Goal: Information Seeking & Learning: Learn about a topic

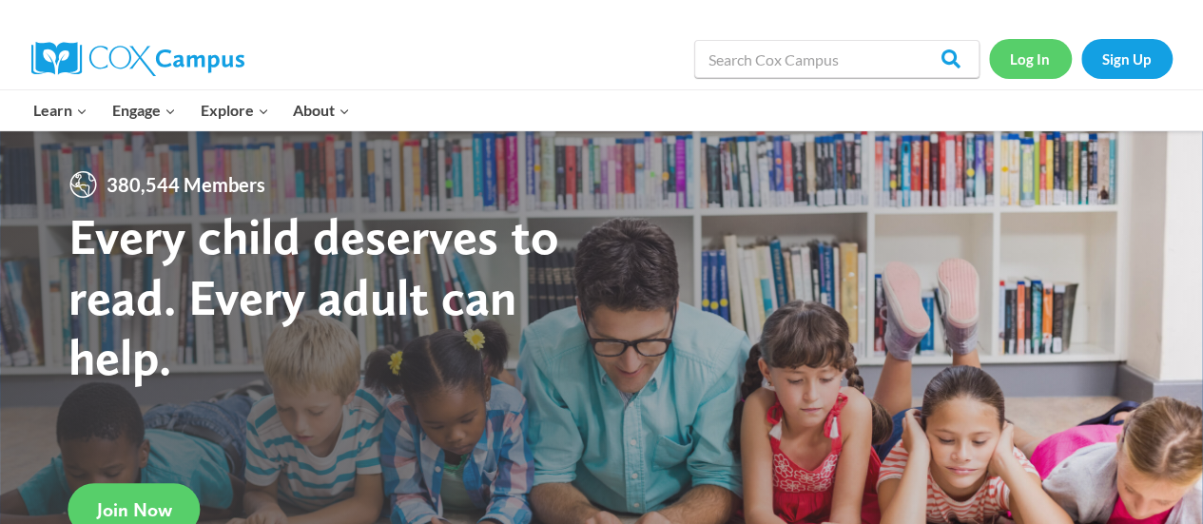
click at [1024, 66] on link "Log In" at bounding box center [1030, 58] width 83 height 39
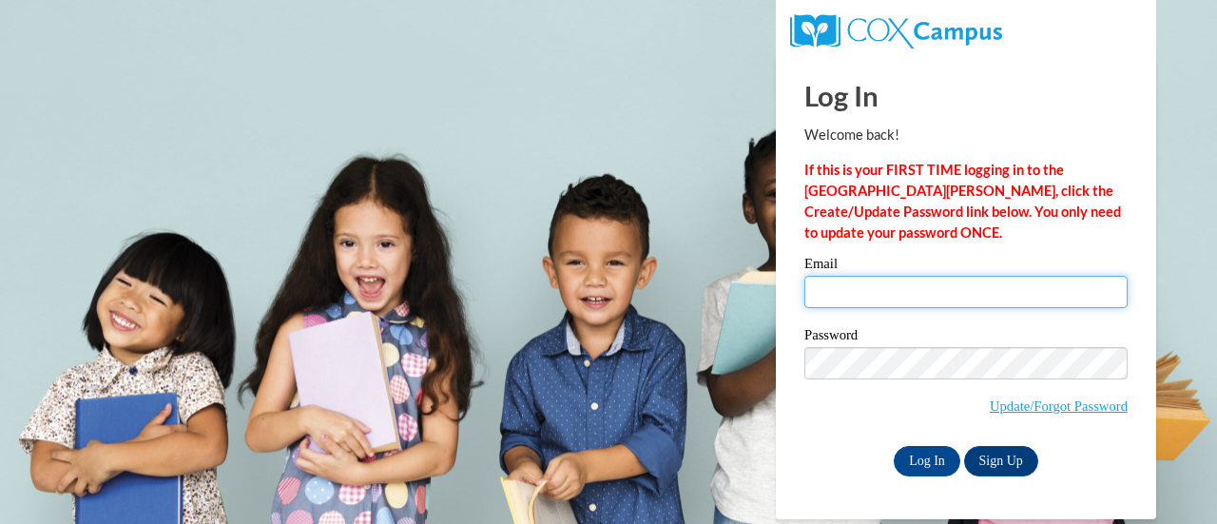
click at [869, 279] on input "Email" at bounding box center [965, 292] width 323 height 32
type input "noor.hammad@rusd.org"
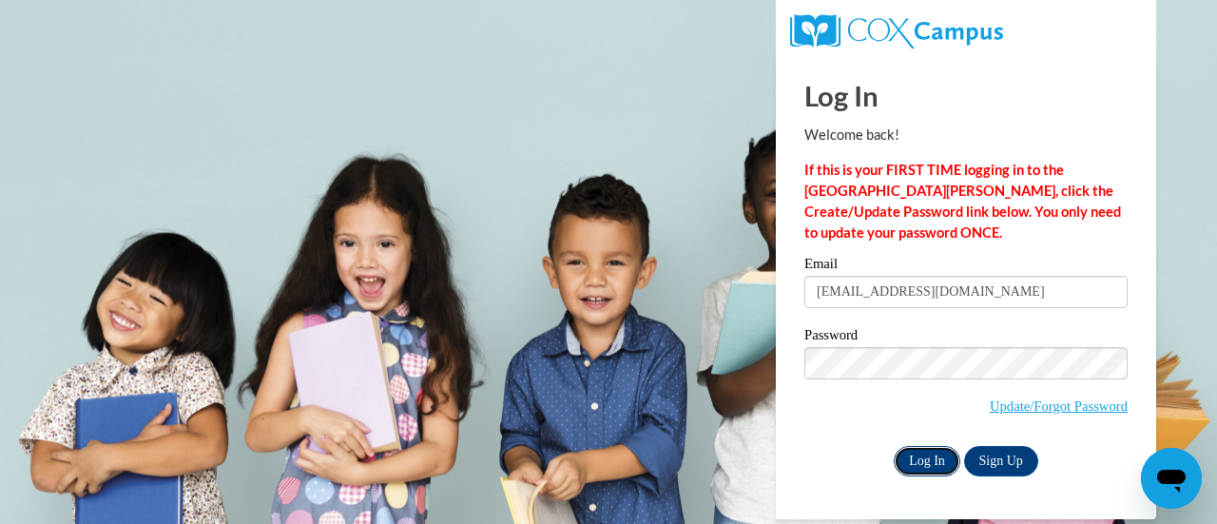
click at [936, 466] on input "Log In" at bounding box center [927, 461] width 67 height 30
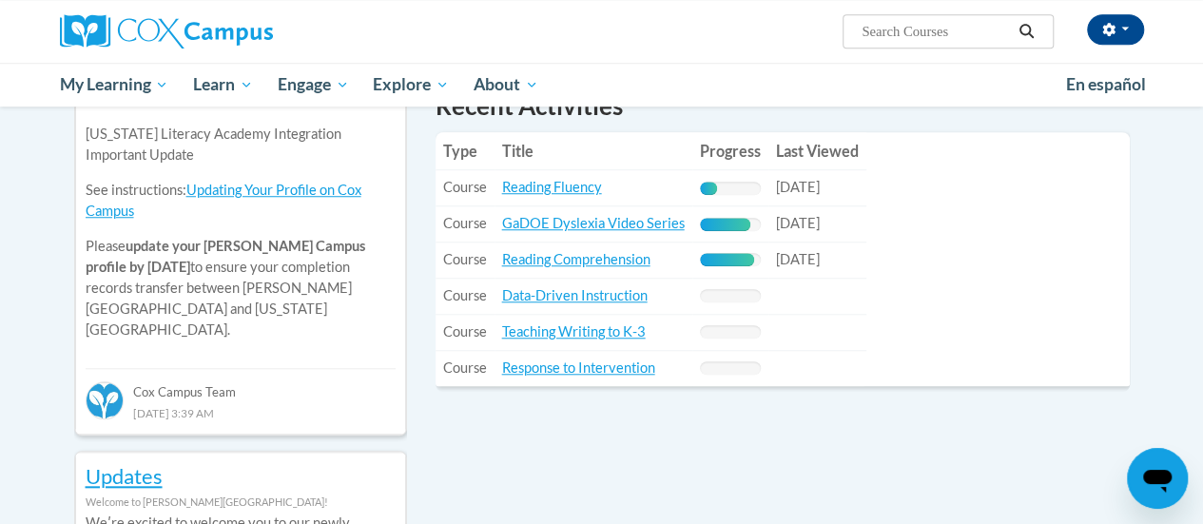
scroll to position [681, 0]
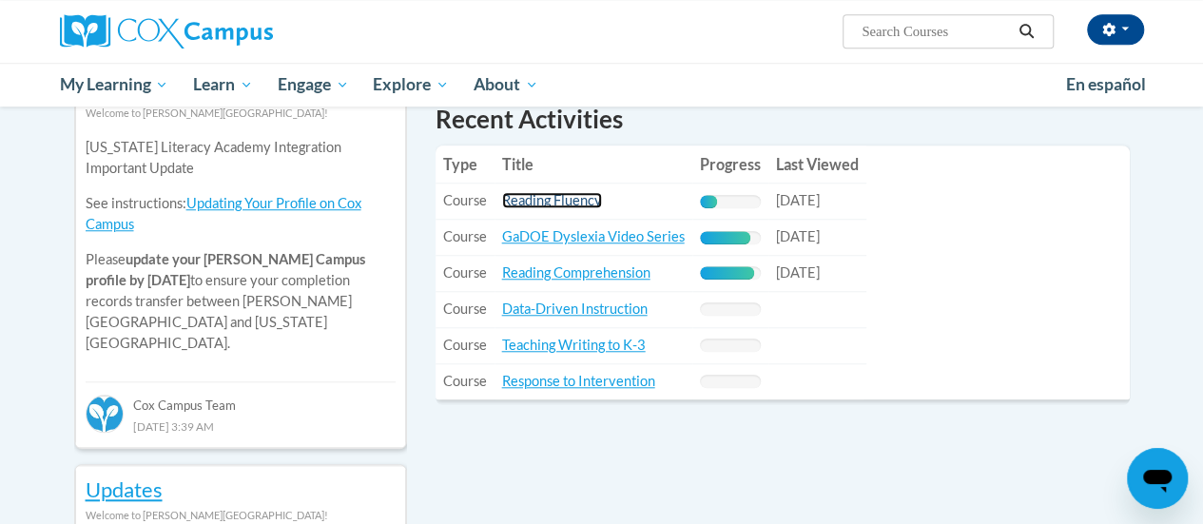
click at [541, 203] on link "Reading Fluency" at bounding box center [552, 200] width 100 height 16
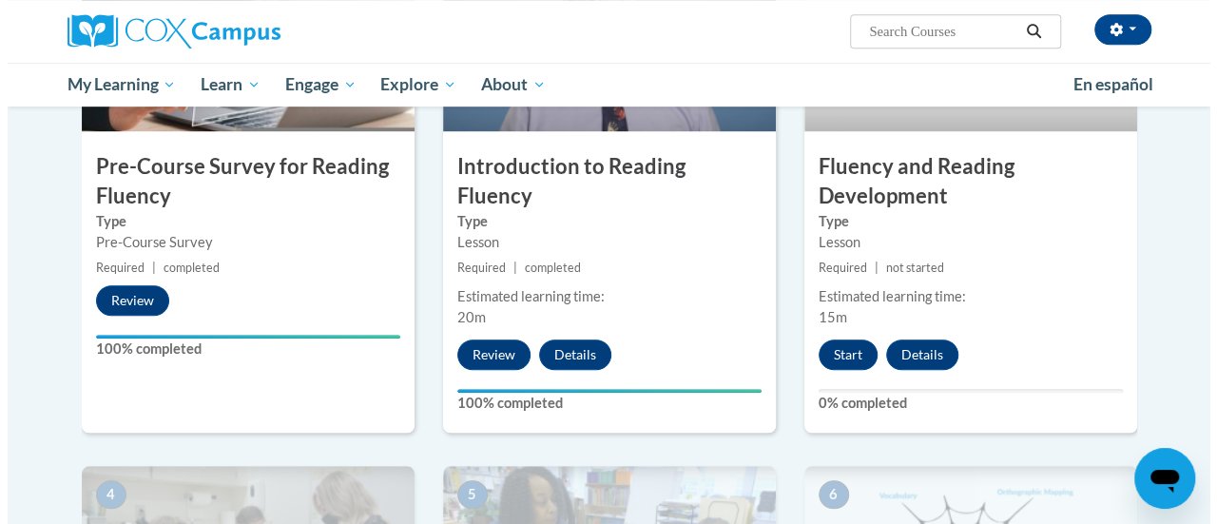
scroll to position [572, 0]
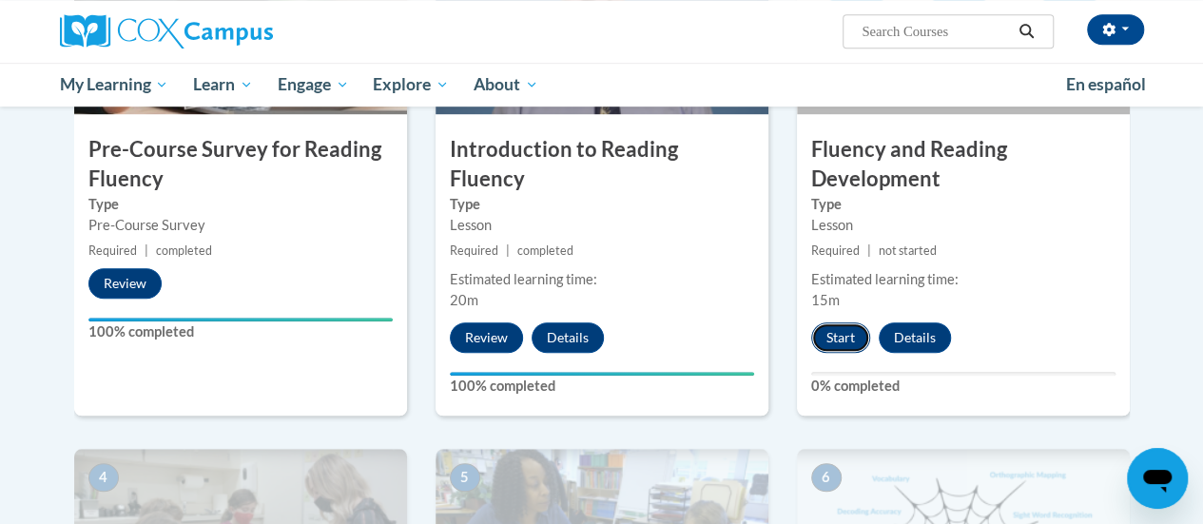
click at [838, 341] on button "Start" at bounding box center [840, 337] width 59 height 30
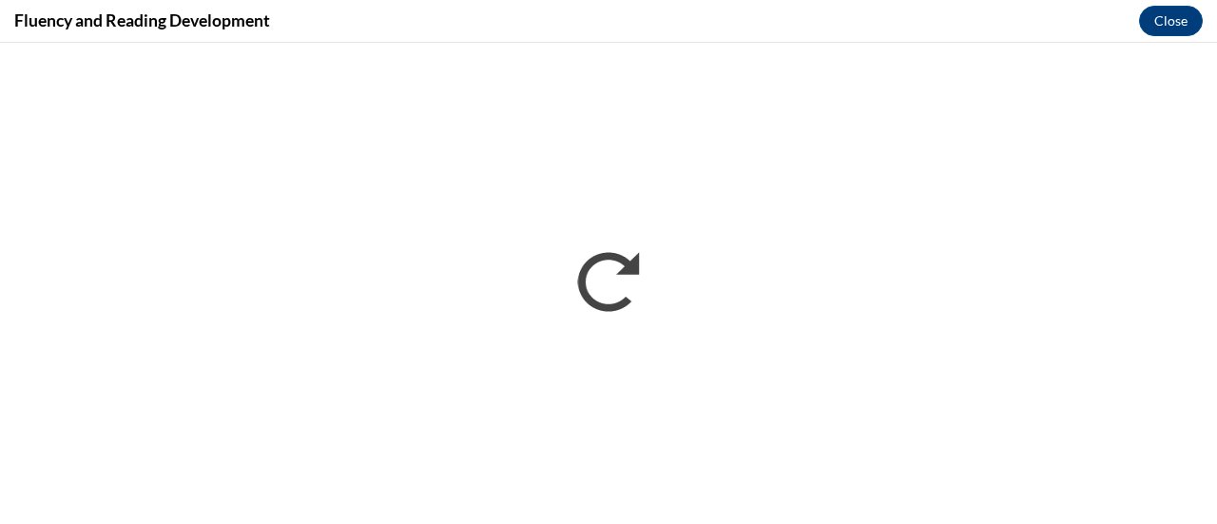
scroll to position [0, 0]
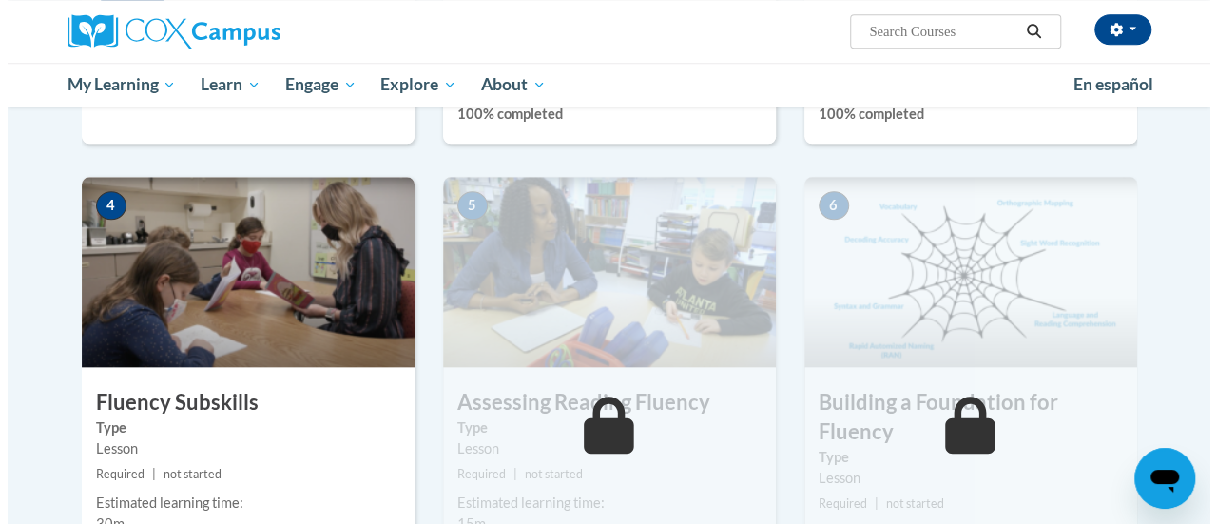
scroll to position [1039, 0]
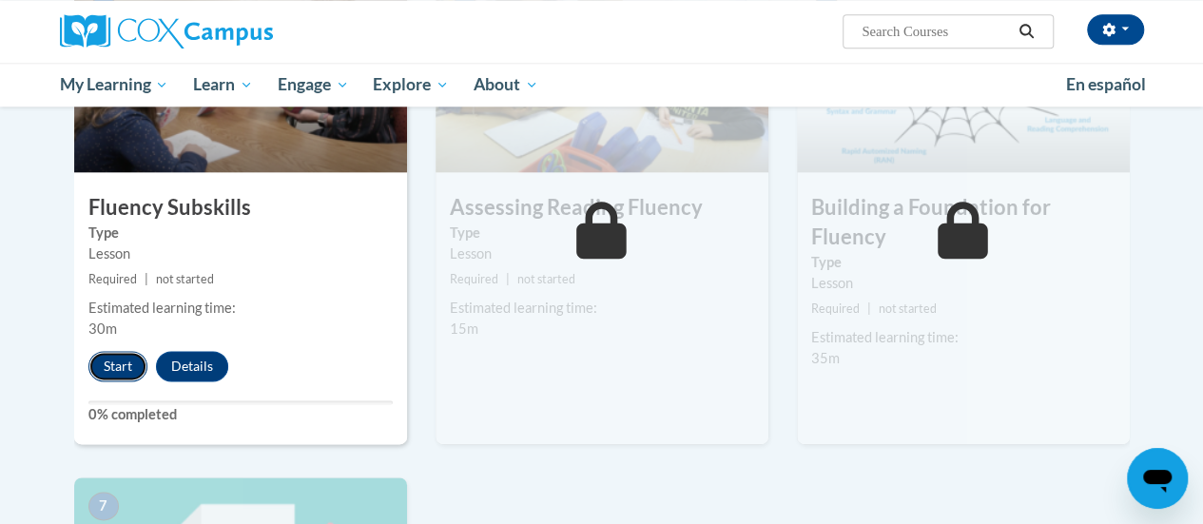
click at [106, 371] on button "Start" at bounding box center [117, 366] width 59 height 30
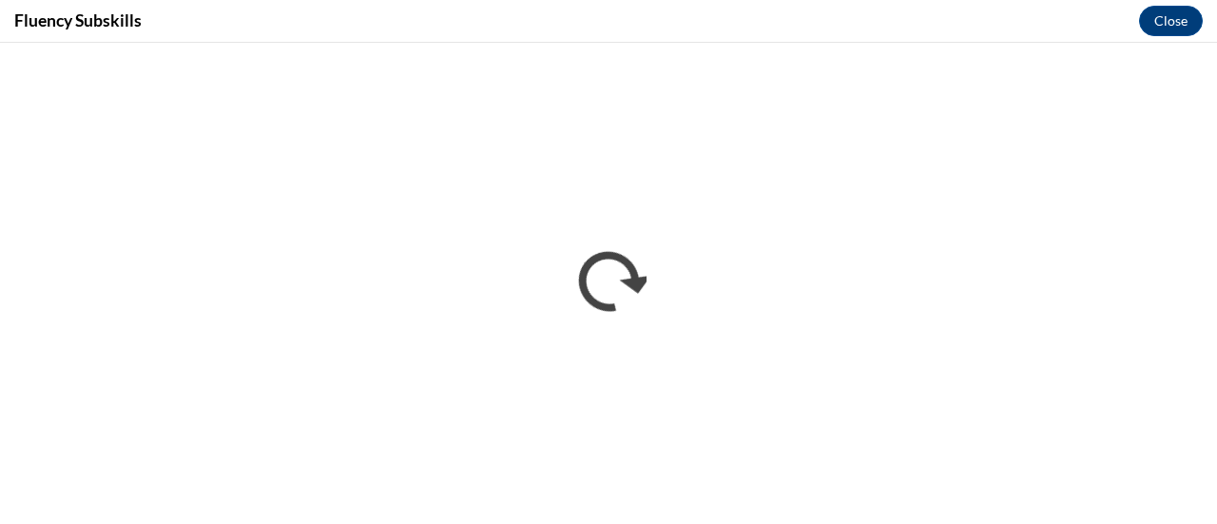
scroll to position [0, 0]
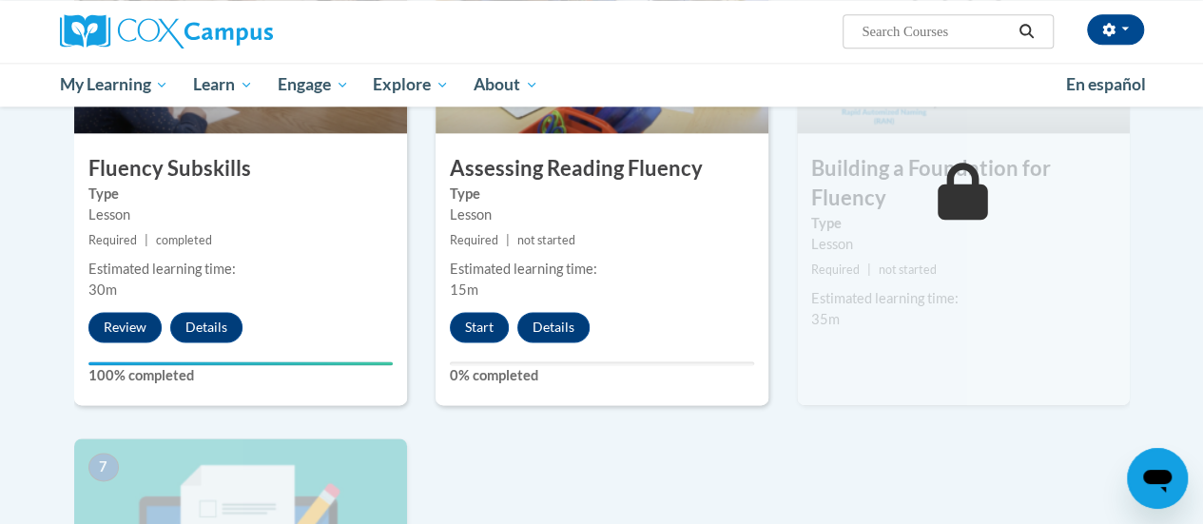
scroll to position [1053, 0]
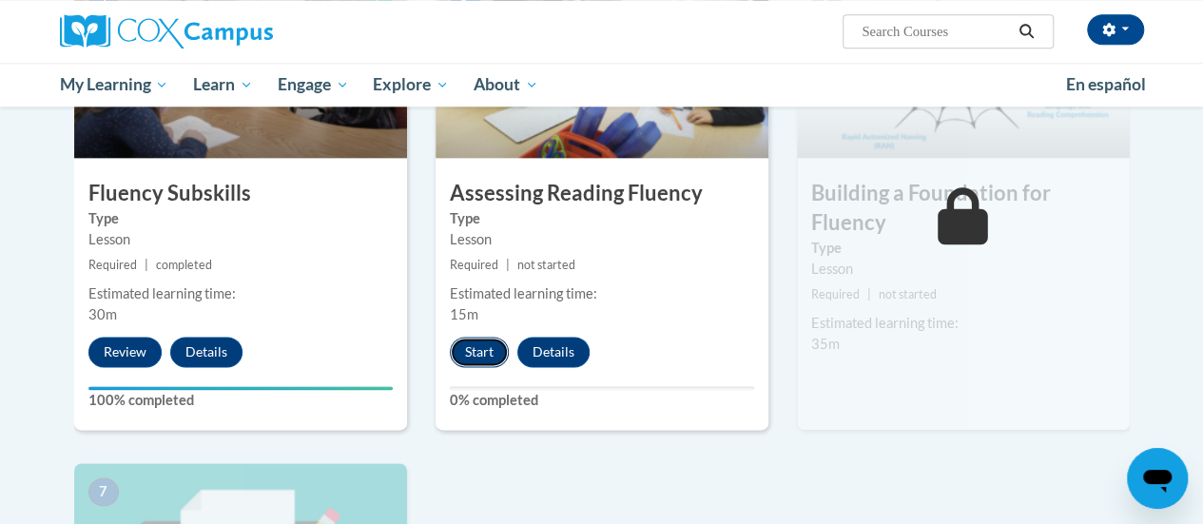
click at [477, 356] on button "Start" at bounding box center [479, 352] width 59 height 30
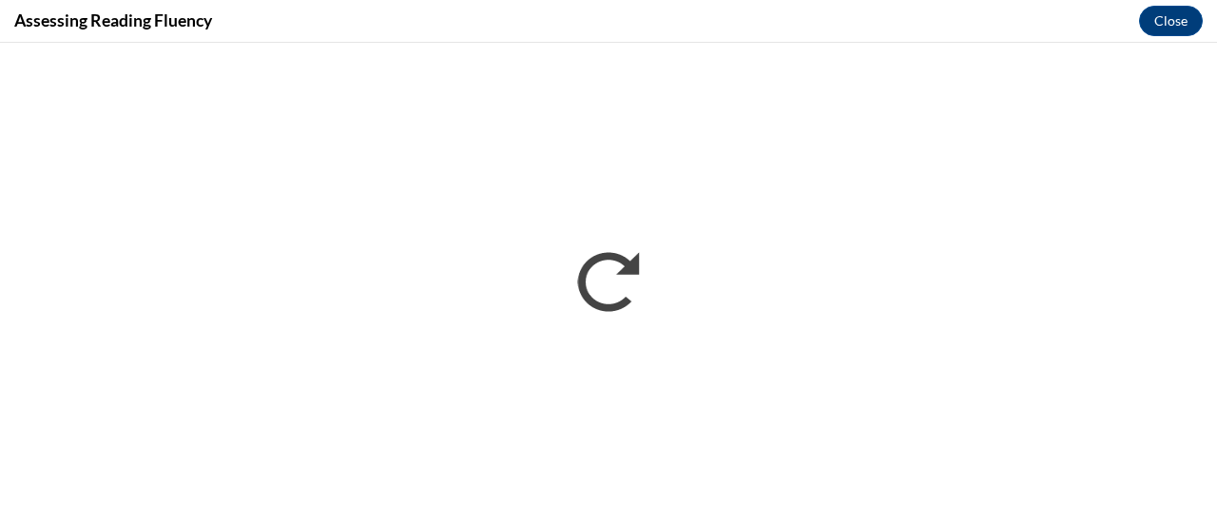
scroll to position [0, 0]
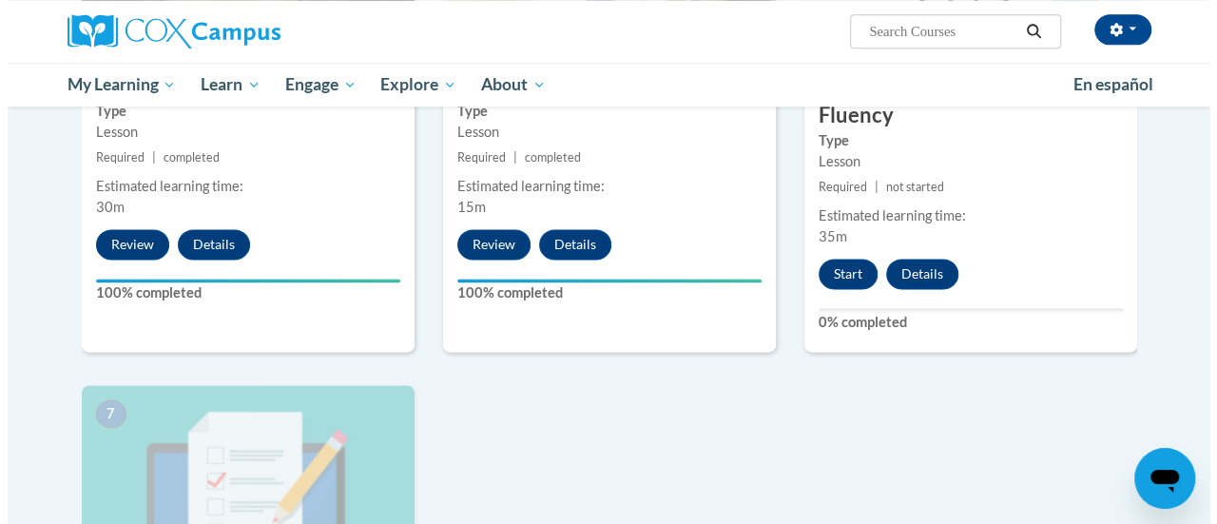
scroll to position [1160, 0]
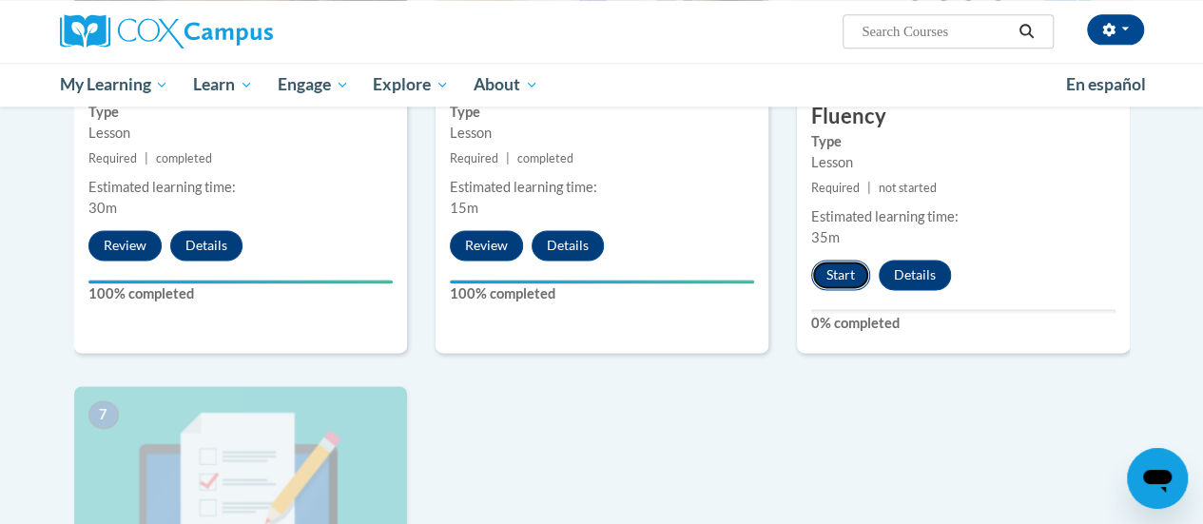
click at [837, 274] on button "Start" at bounding box center [840, 275] width 59 height 30
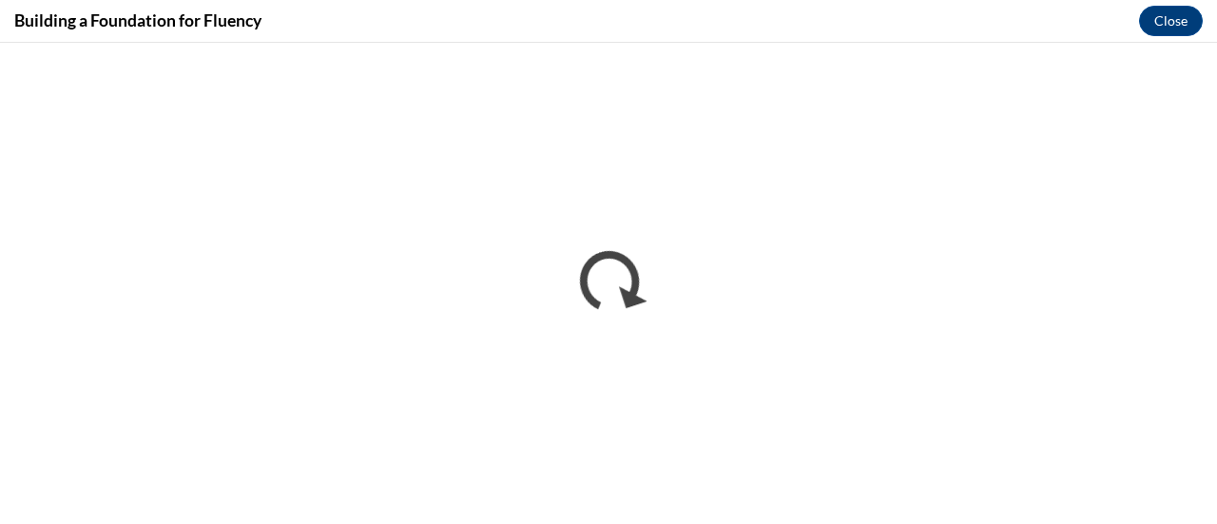
scroll to position [0, 0]
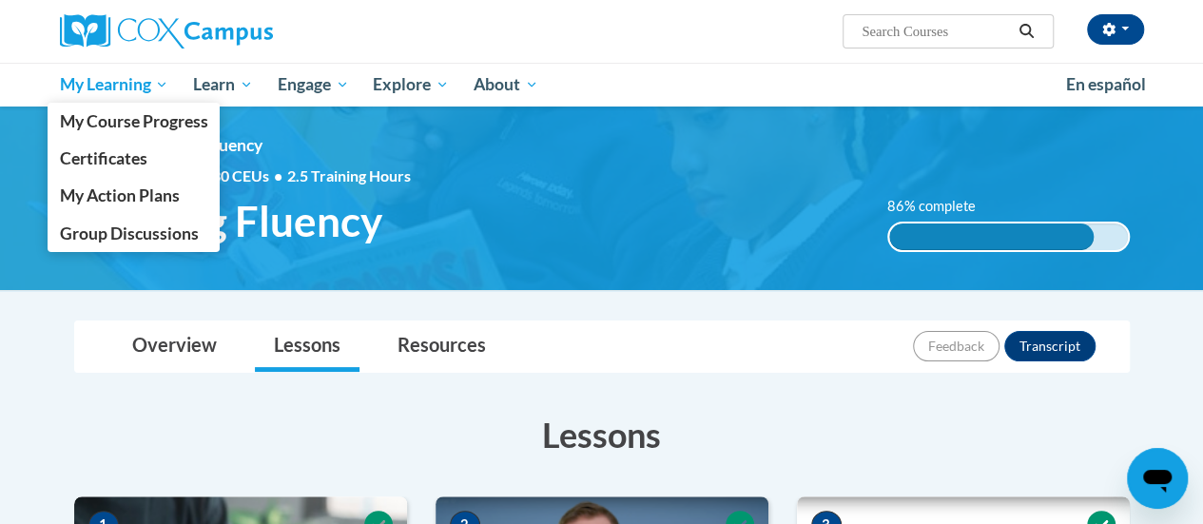
click at [143, 94] on span "My Learning" at bounding box center [113, 84] width 109 height 23
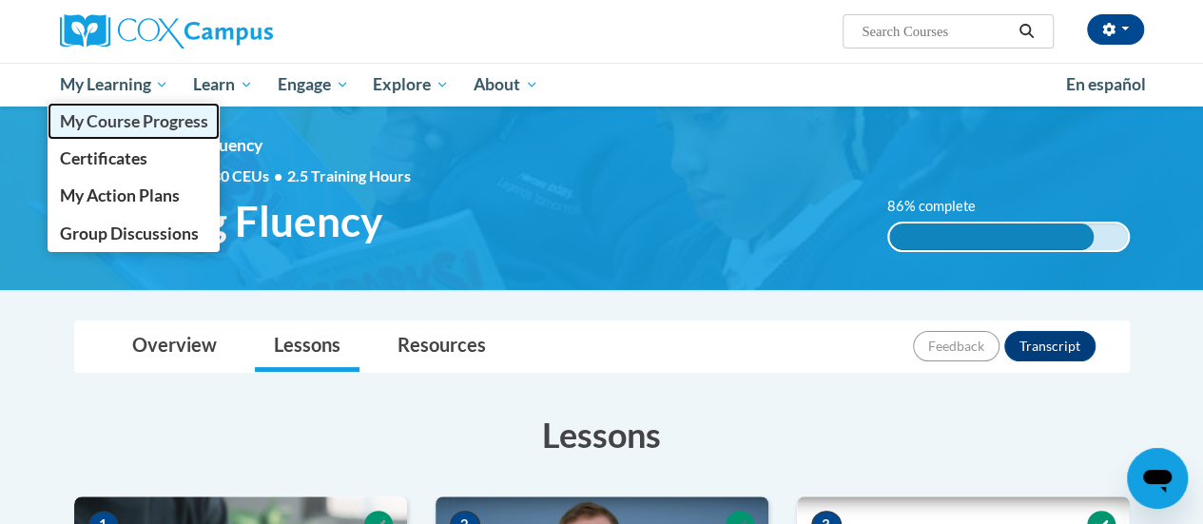
click at [143, 111] on span "My Course Progress" at bounding box center [133, 121] width 148 height 20
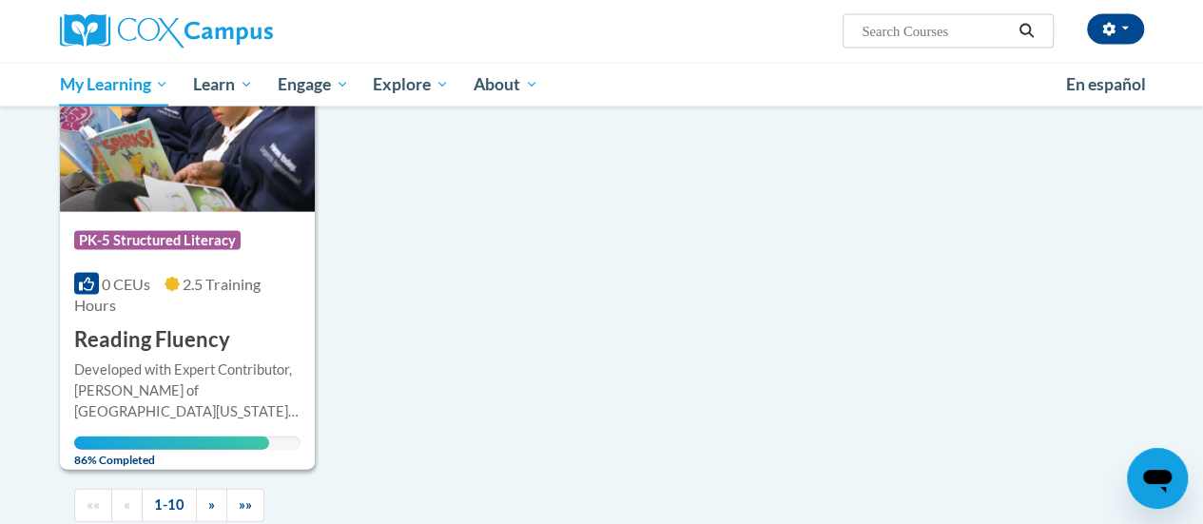
scroll to position [1938, 0]
click at [198, 489] on link "»" at bounding box center [211, 504] width 31 height 33
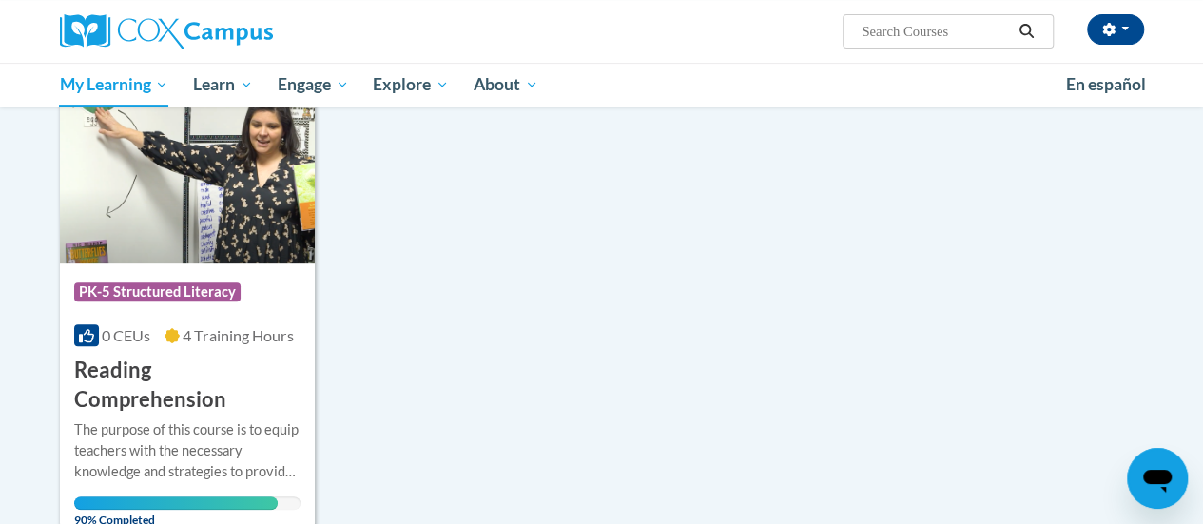
scroll to position [487, 0]
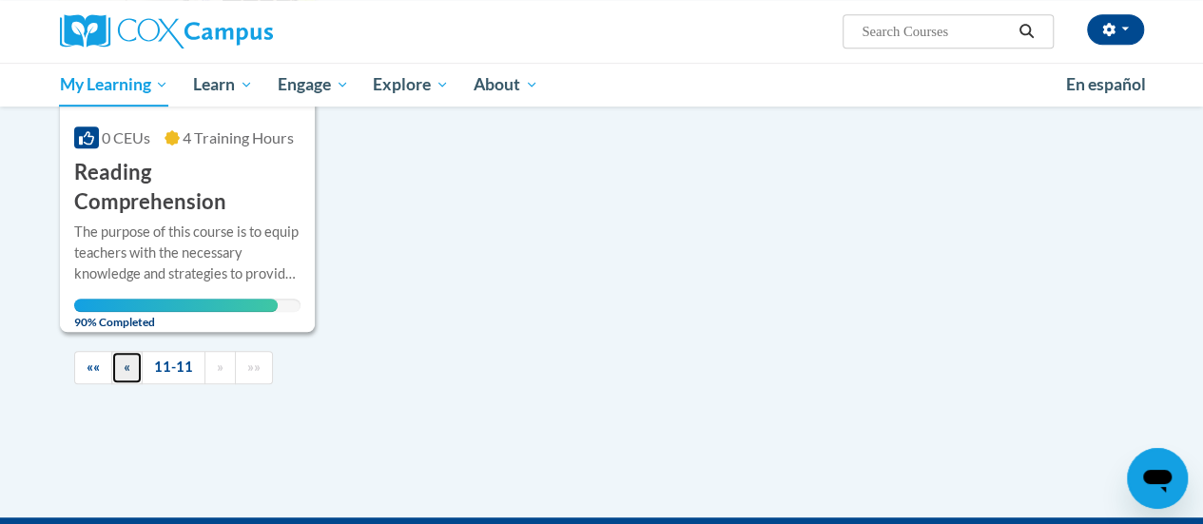
click at [131, 356] on link "«" at bounding box center [126, 367] width 31 height 33
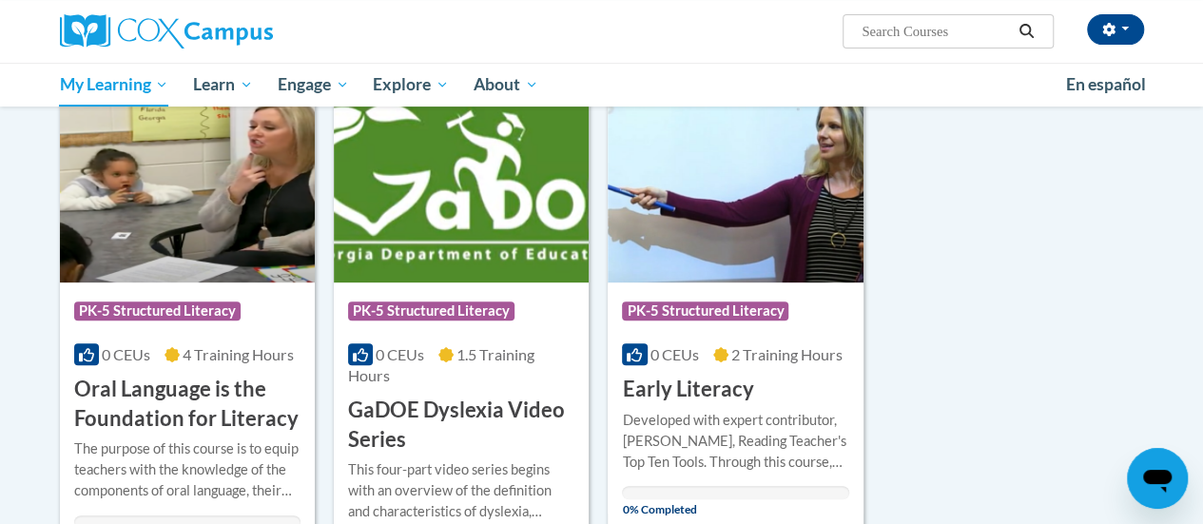
scroll to position [269, 0]
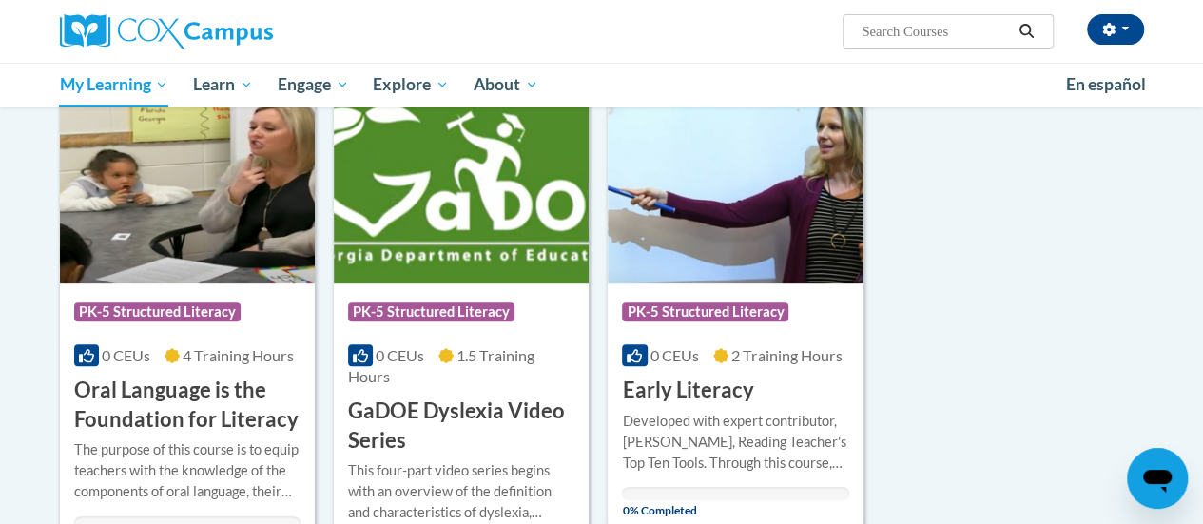
click at [728, 195] on img at bounding box center [734, 186] width 255 height 194
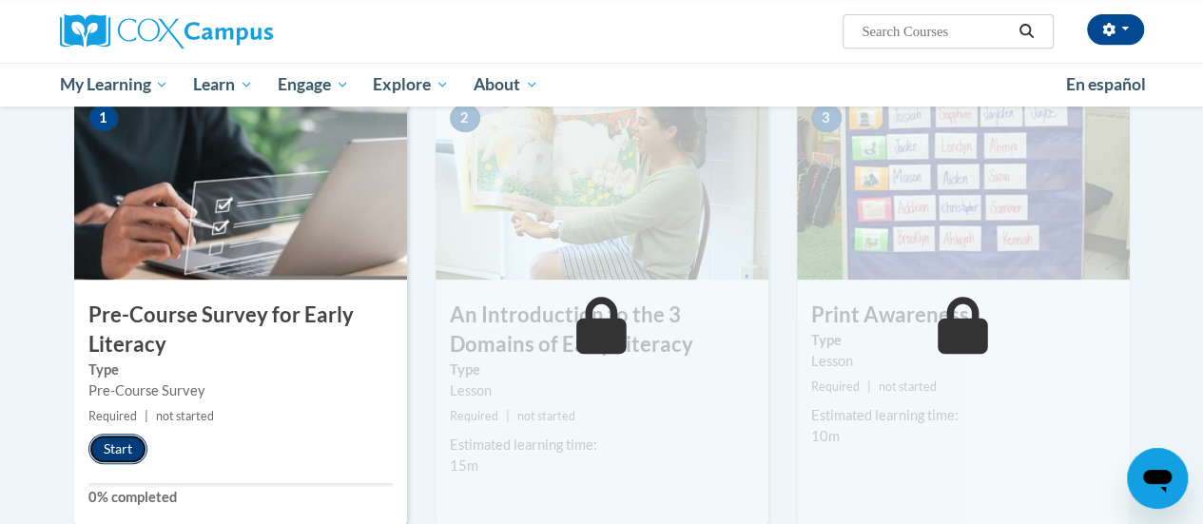
click at [122, 439] on button "Start" at bounding box center [117, 449] width 59 height 30
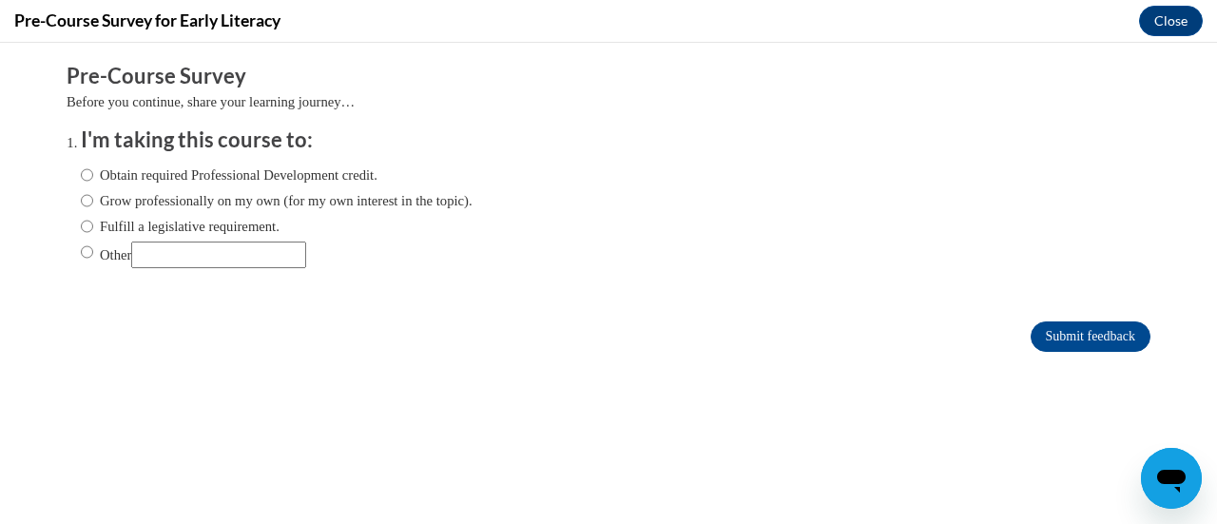
click at [164, 232] on label "Fulfill a legislative requirement." at bounding box center [180, 226] width 199 height 21
click at [93, 232] on input "Fulfill a legislative requirement." at bounding box center [87, 226] width 12 height 21
radio input "true"
click at [1036, 343] on input "Submit feedback" at bounding box center [1091, 336] width 120 height 30
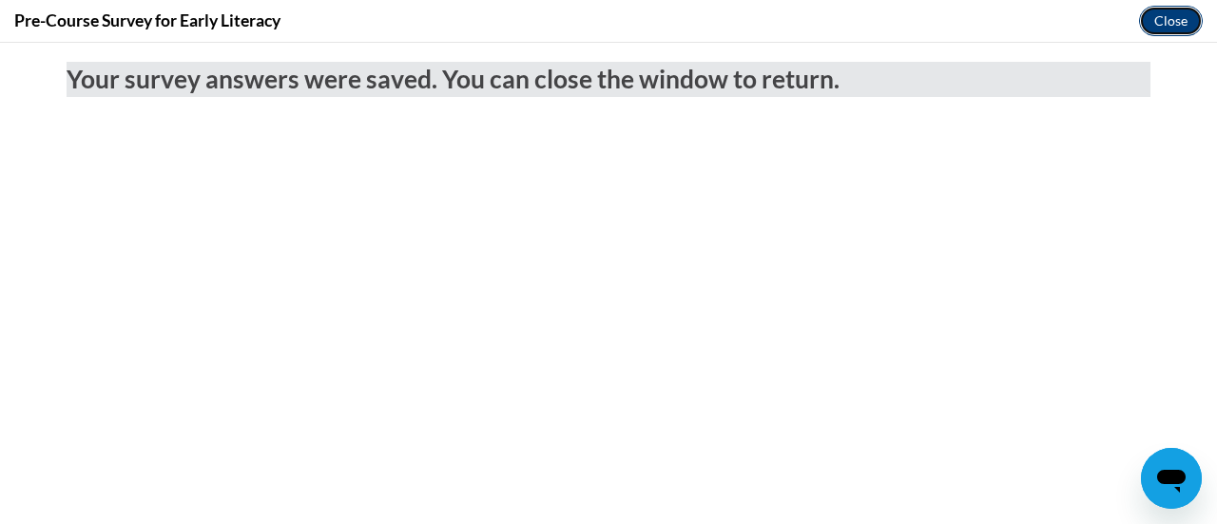
click at [1169, 26] on button "Close" at bounding box center [1171, 21] width 64 height 30
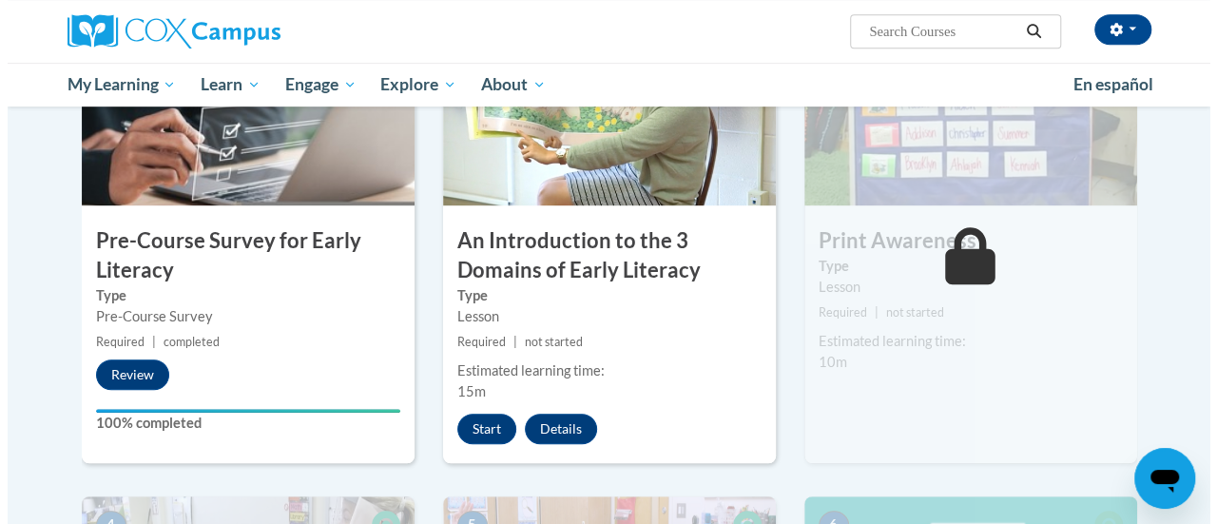
scroll to position [484, 0]
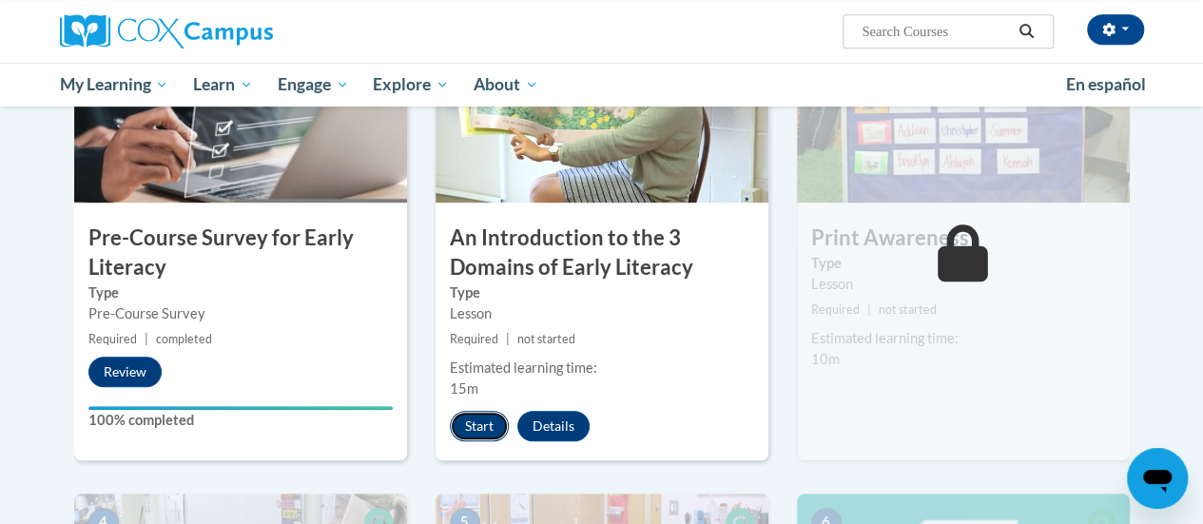
click at [463, 432] on button "Start" at bounding box center [479, 426] width 59 height 30
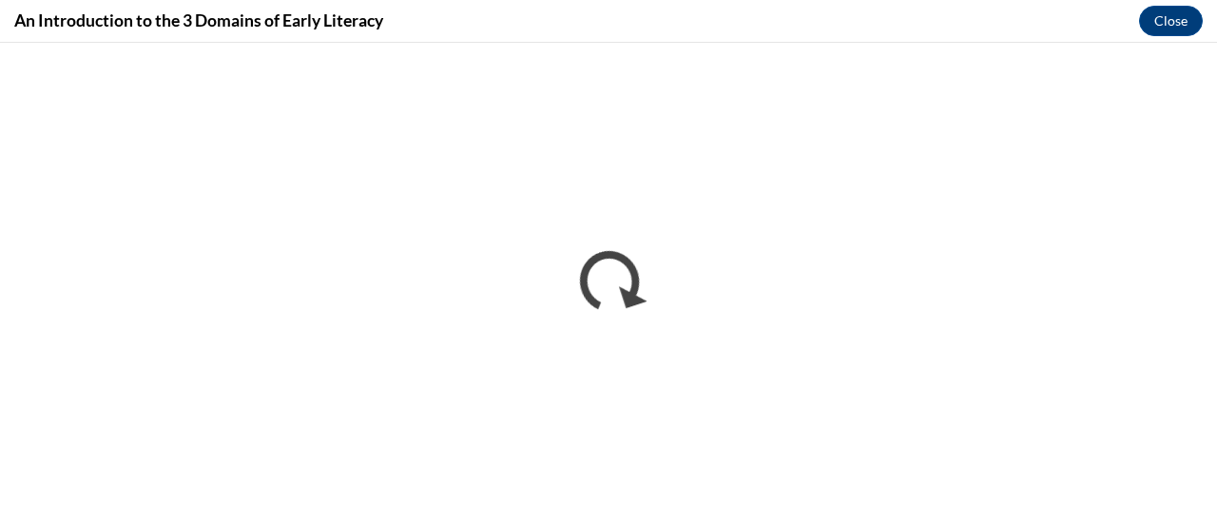
scroll to position [0, 0]
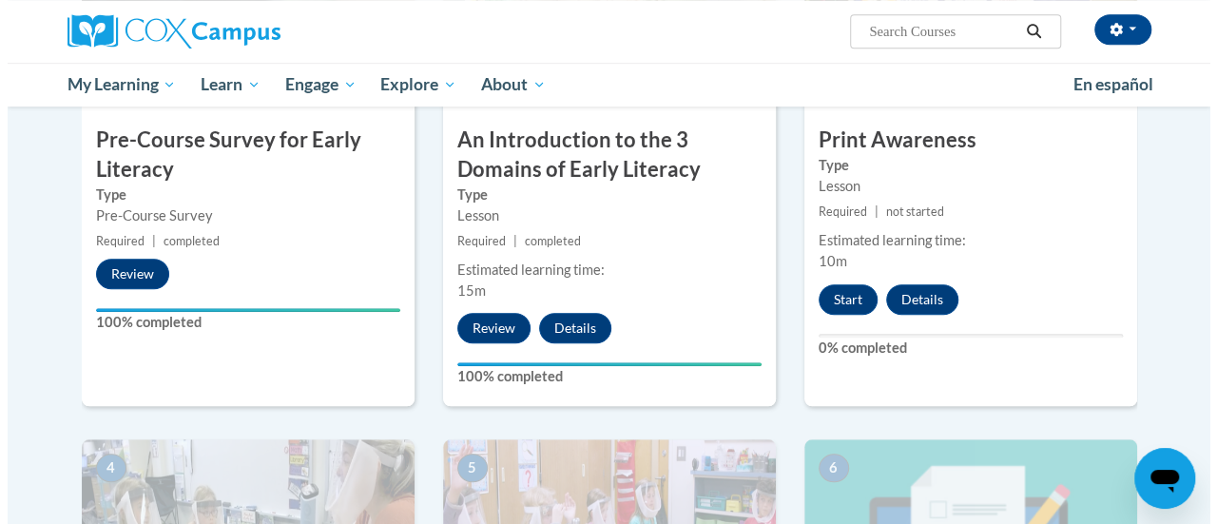
scroll to position [529, 0]
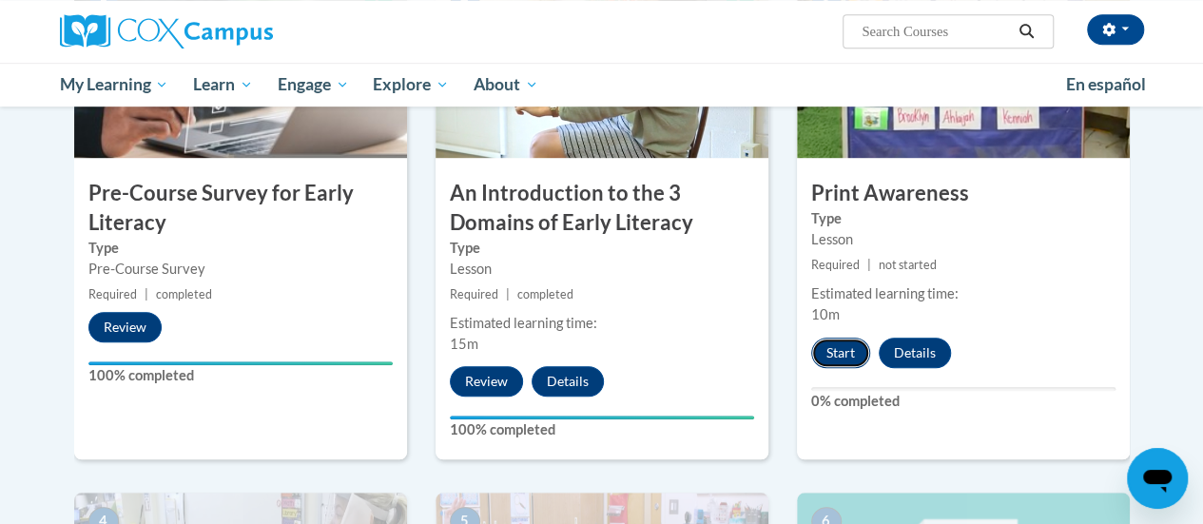
click at [837, 345] on button "Start" at bounding box center [840, 352] width 59 height 30
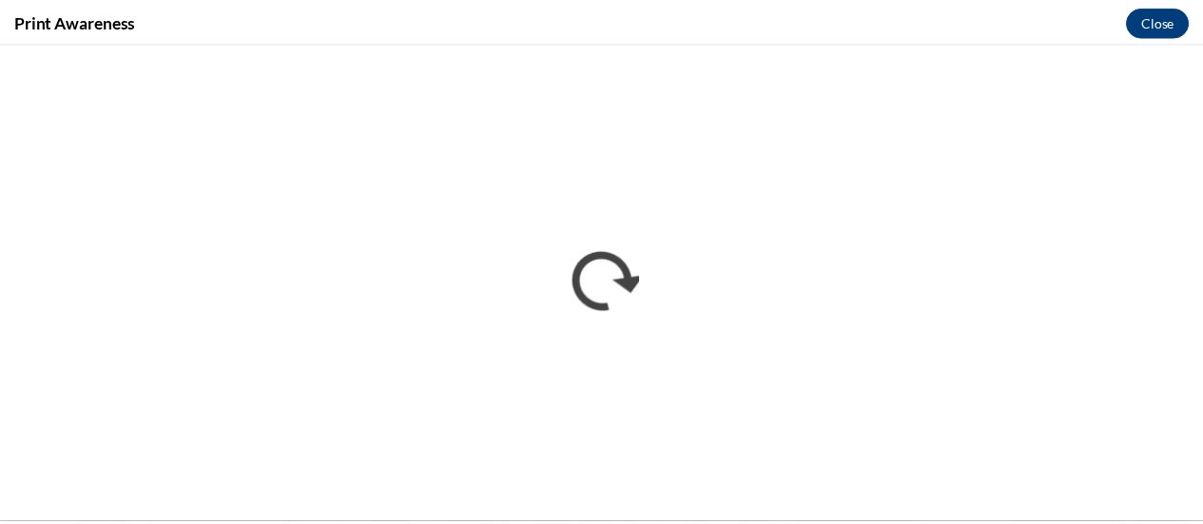
scroll to position [0, 0]
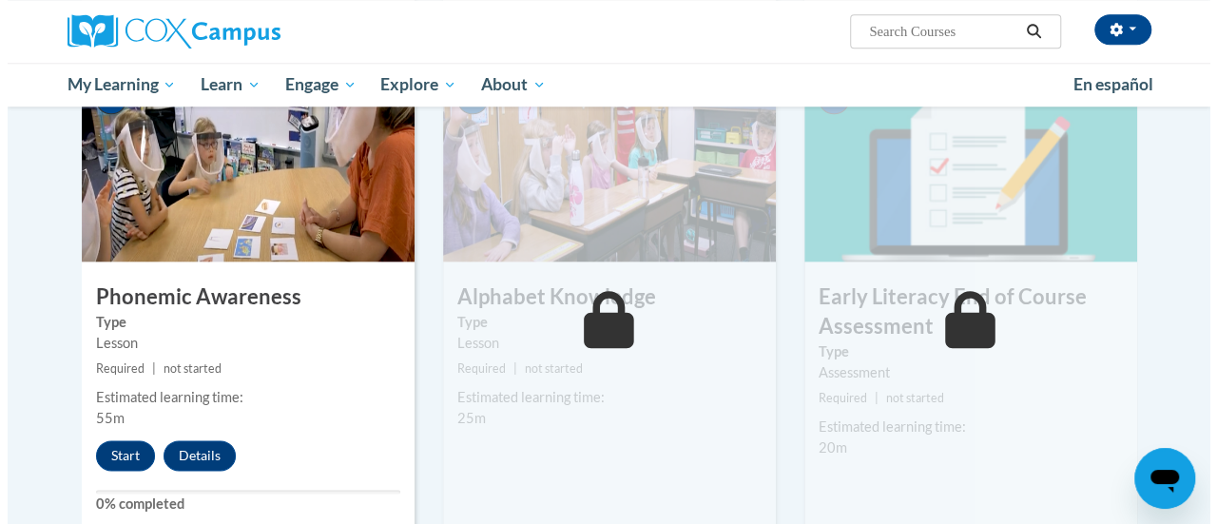
scroll to position [949, 0]
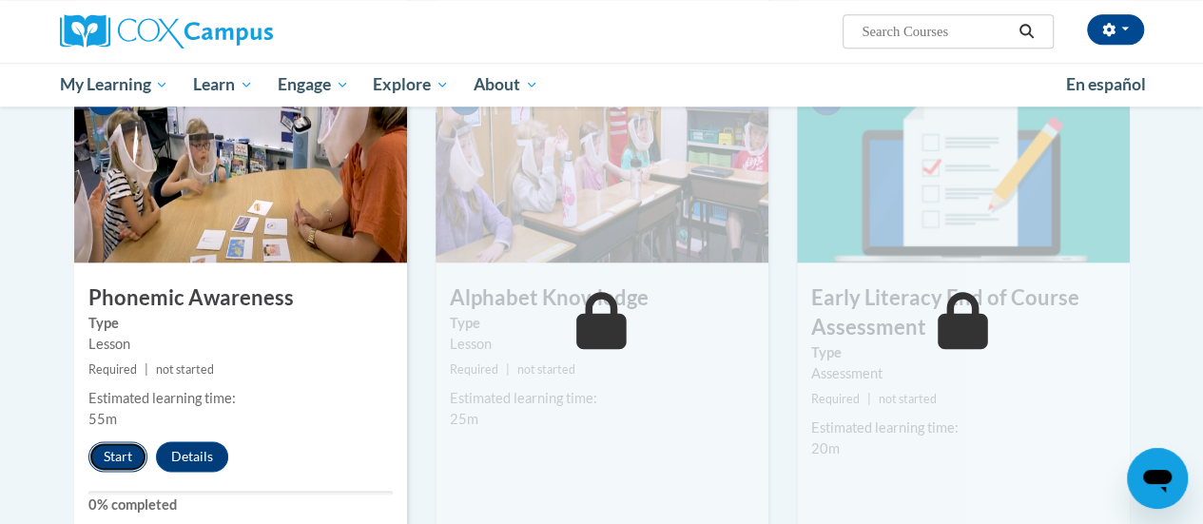
click at [114, 453] on button "Start" at bounding box center [117, 456] width 59 height 30
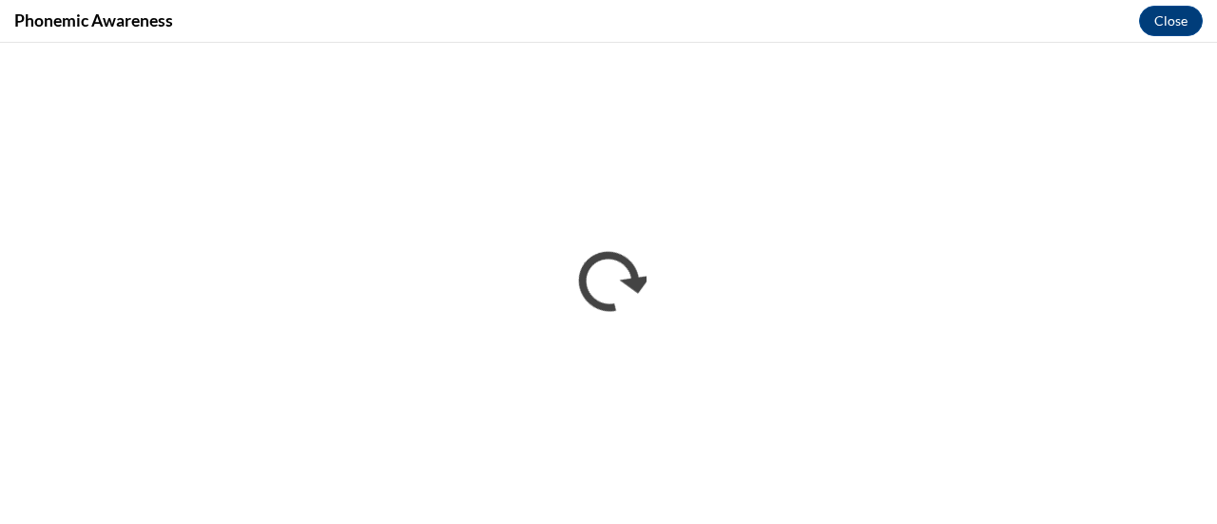
scroll to position [0, 0]
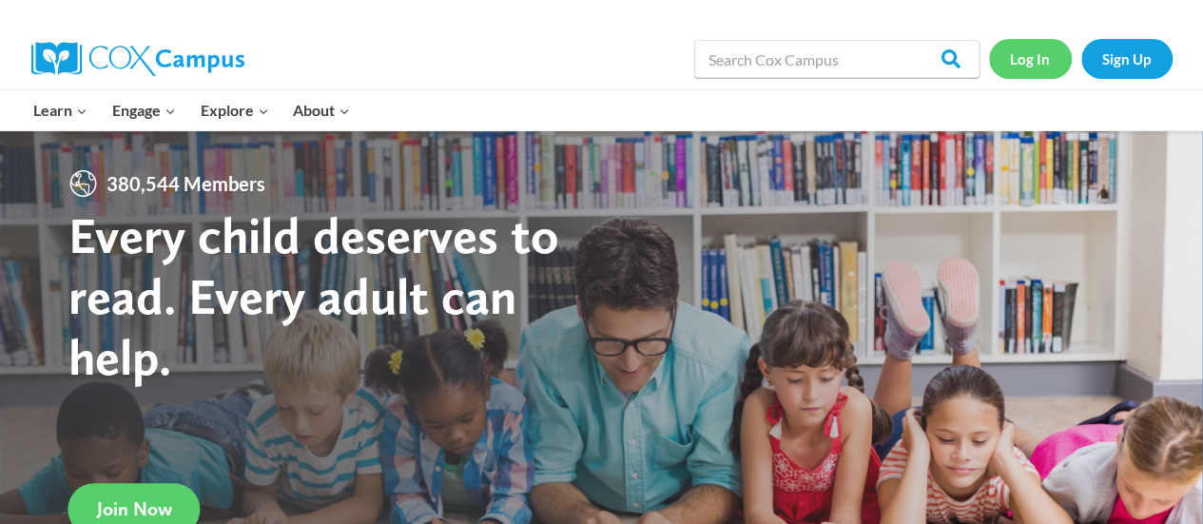
click at [1034, 54] on link "Log In" at bounding box center [1030, 58] width 83 height 39
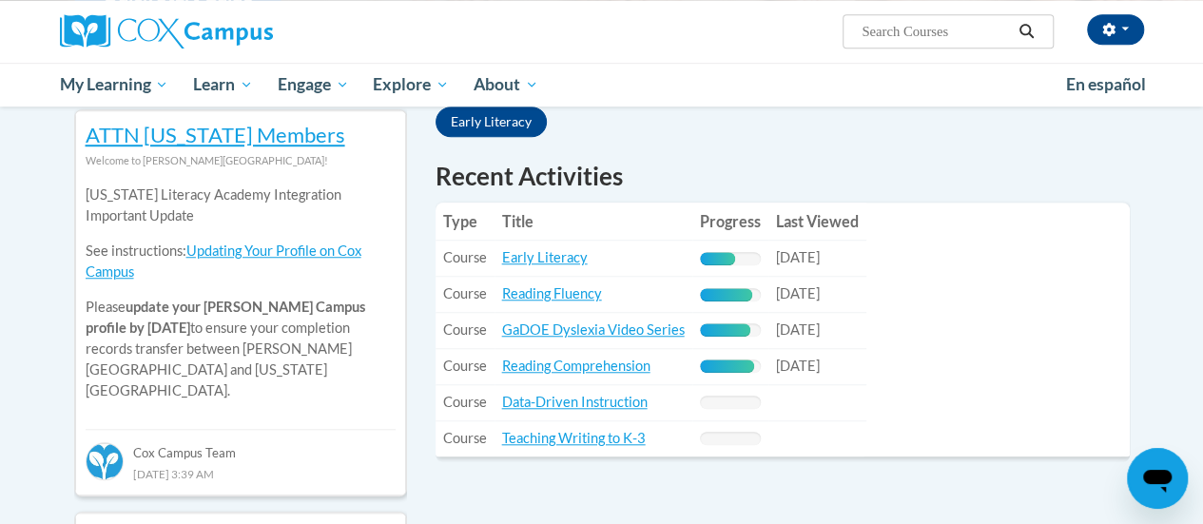
scroll to position [632, 0]
click at [541, 262] on link "Early Literacy" at bounding box center [545, 258] width 86 height 16
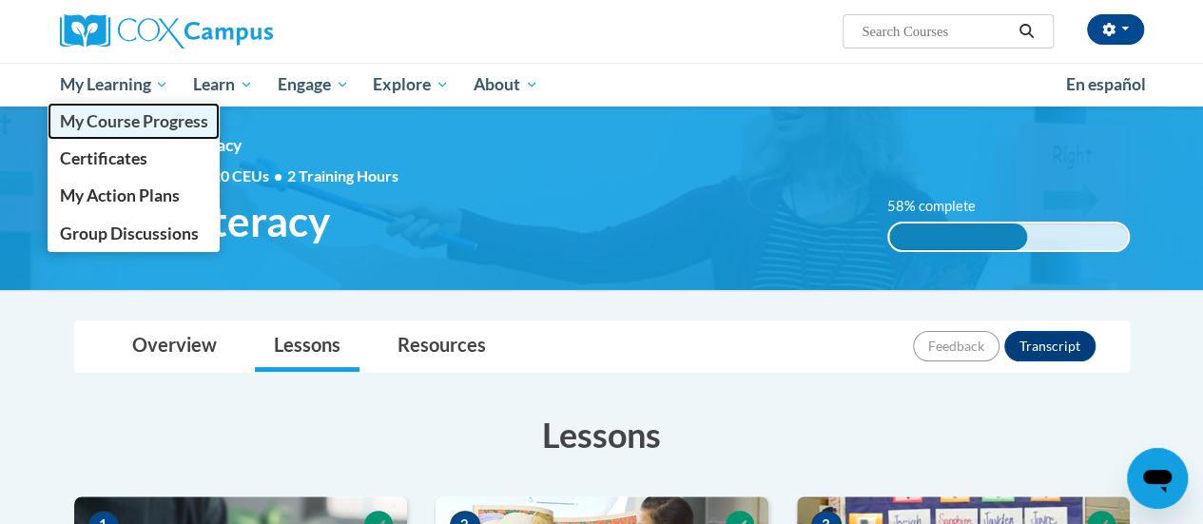
click at [148, 115] on span "My Course Progress" at bounding box center [133, 121] width 148 height 20
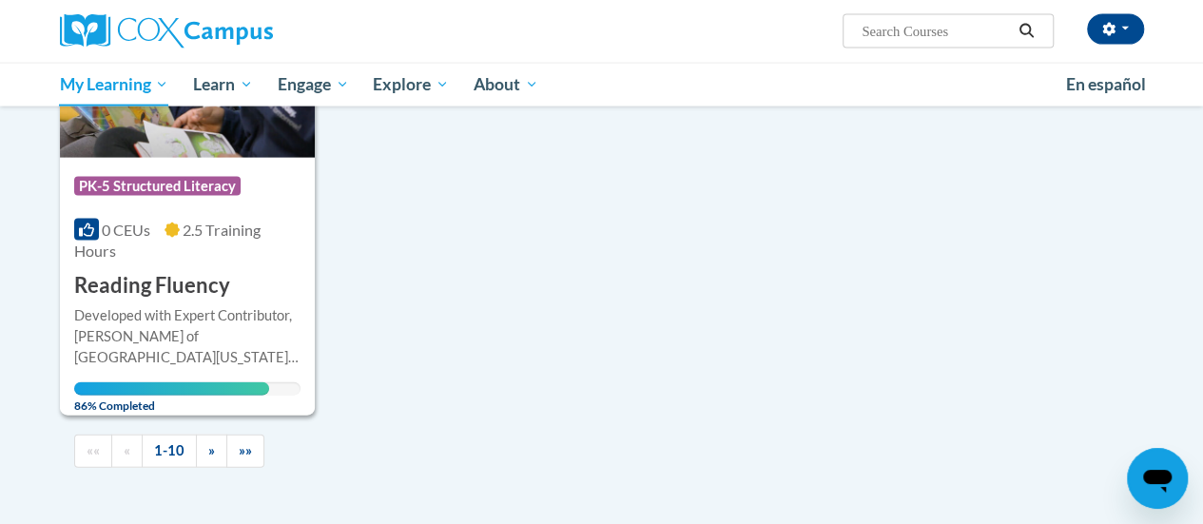
scroll to position [2036, 0]
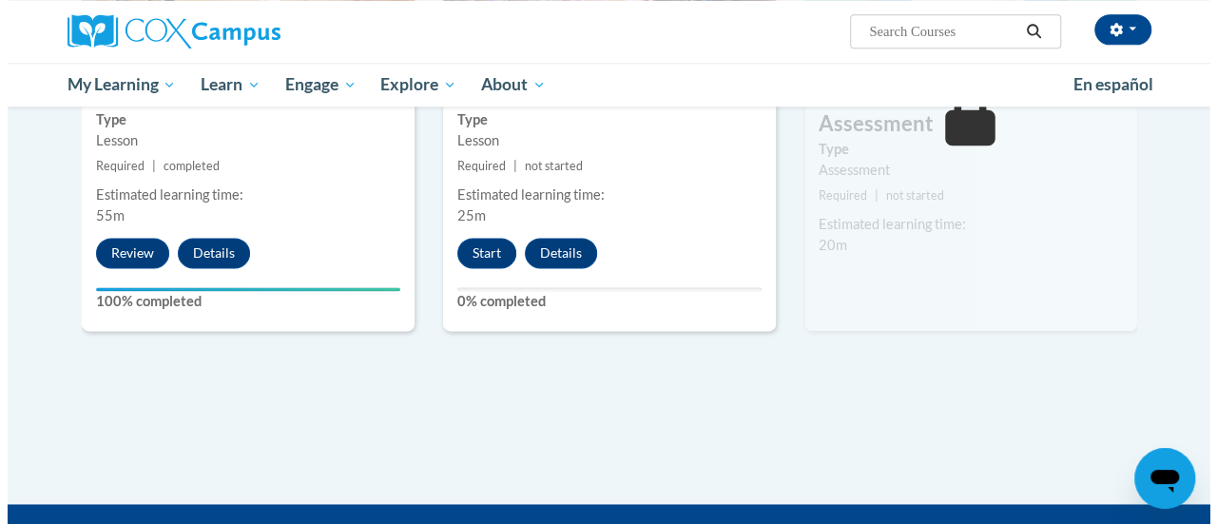
scroll to position [991, 0]
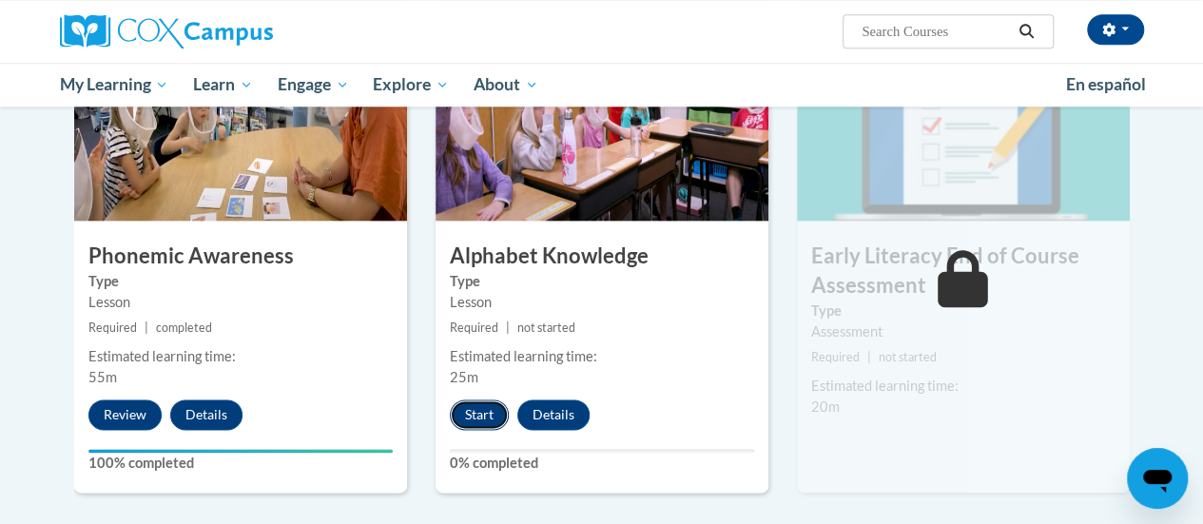
click at [479, 417] on button "Start" at bounding box center [479, 414] width 59 height 30
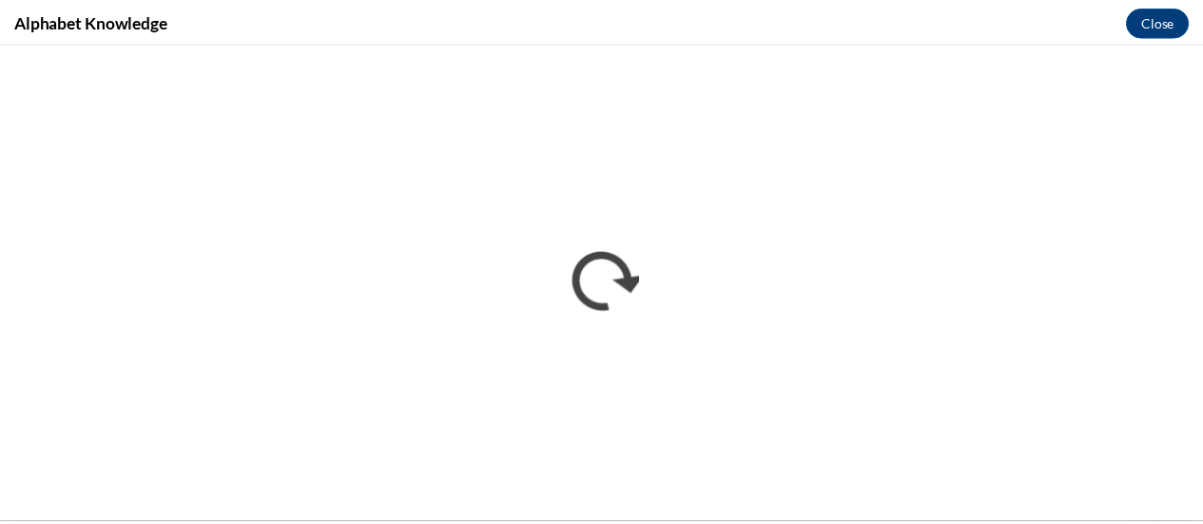
scroll to position [0, 0]
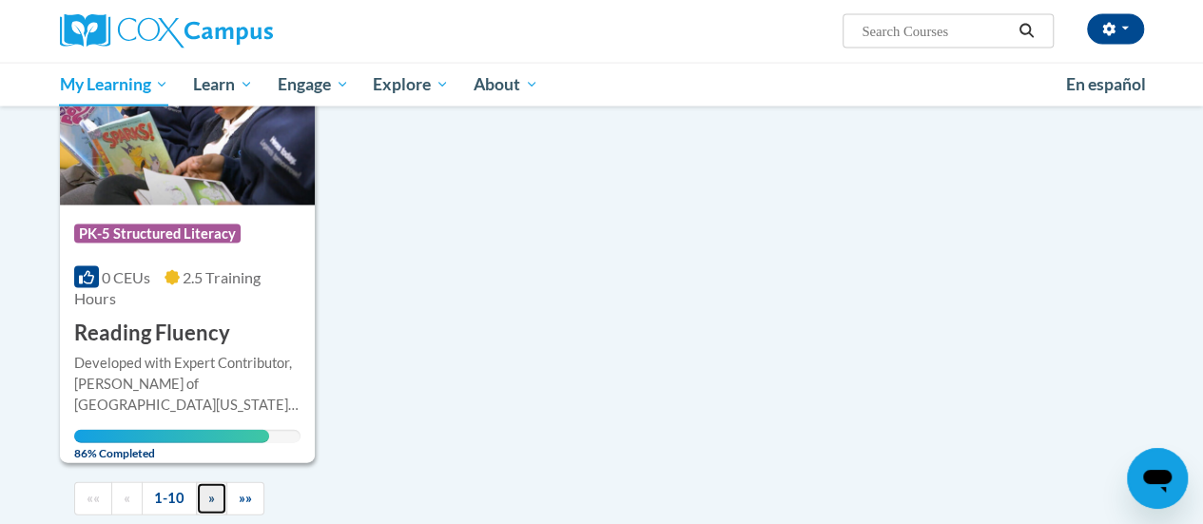
click at [209, 505] on link "»" at bounding box center [211, 498] width 31 height 33
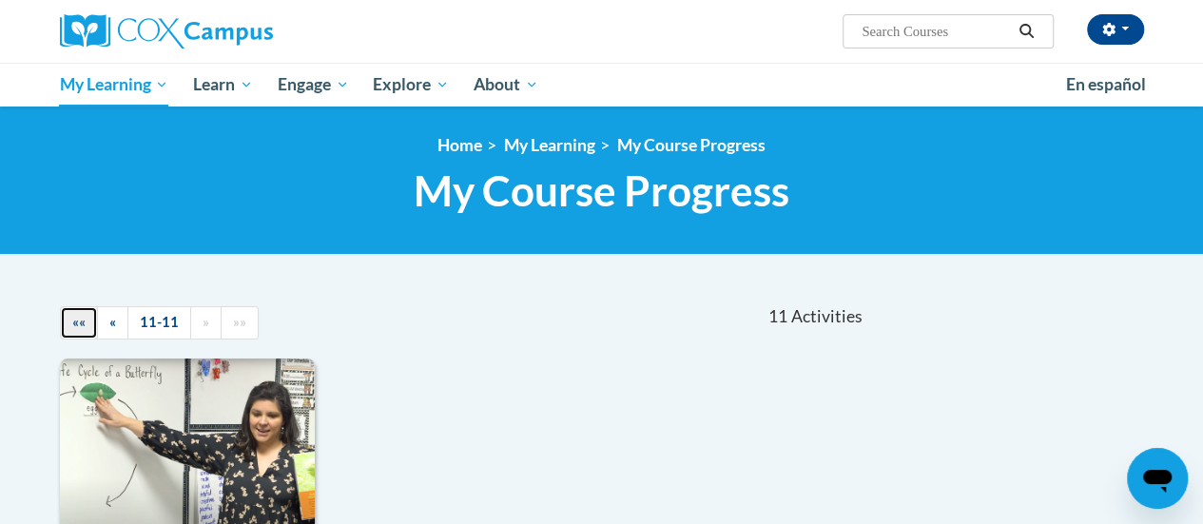
click at [70, 324] on link "««" at bounding box center [79, 322] width 38 height 33
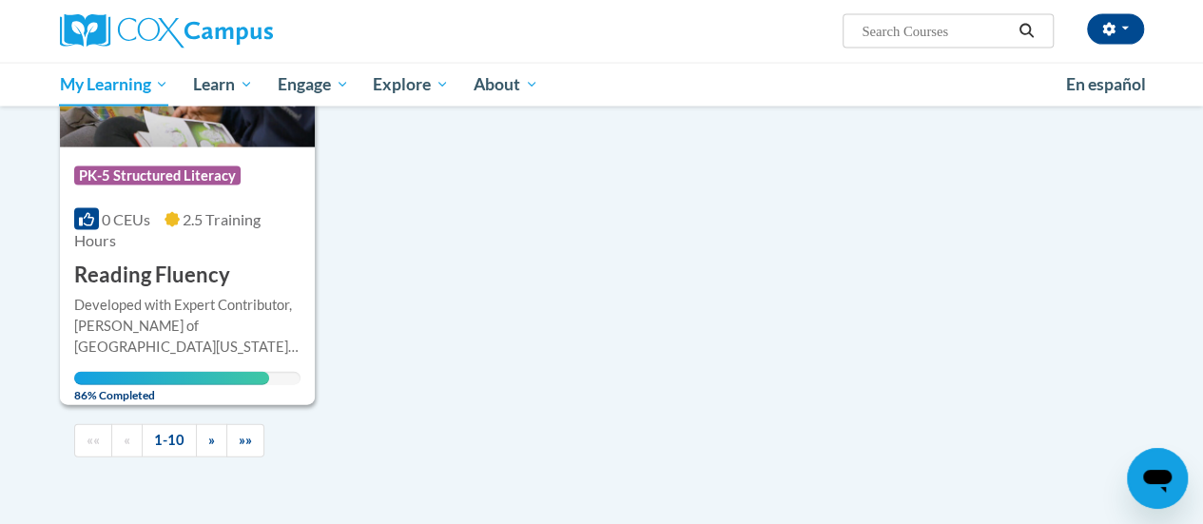
scroll to position [2005, 0]
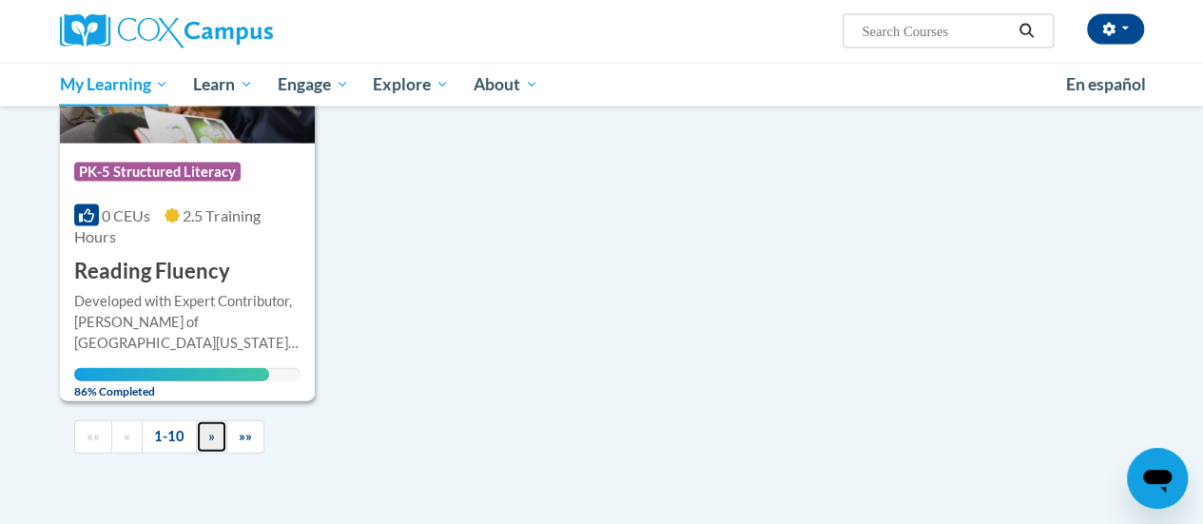
click at [211, 438] on span "»" at bounding box center [211, 436] width 7 height 16
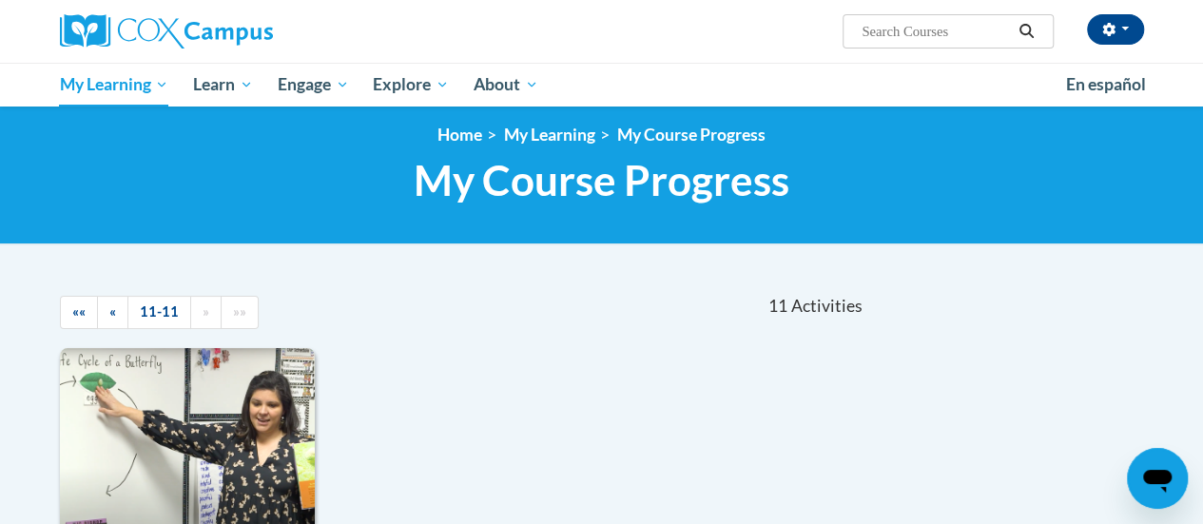
scroll to position [0, 0]
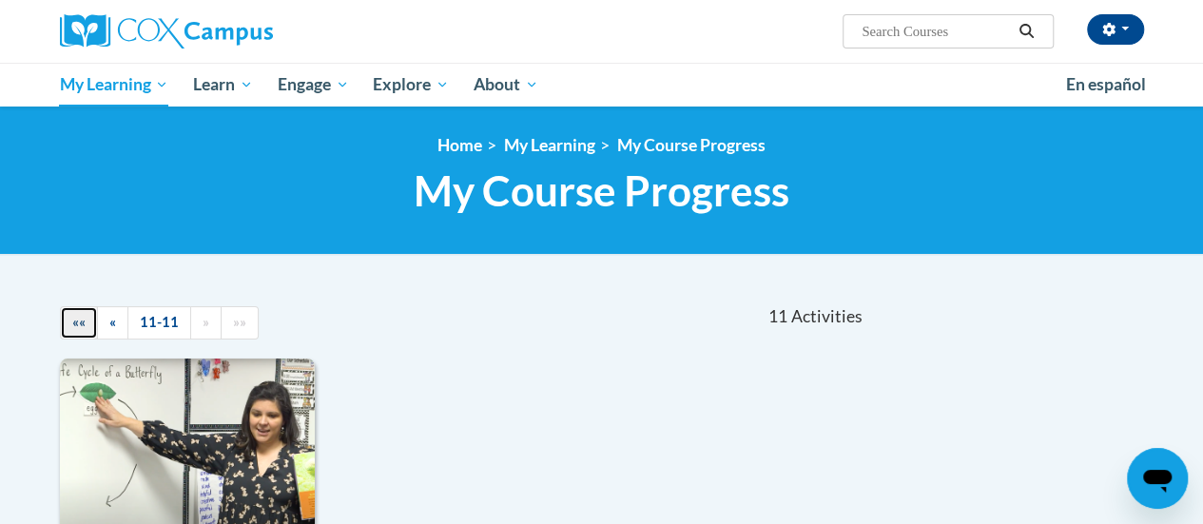
click at [73, 333] on link "««" at bounding box center [79, 322] width 38 height 33
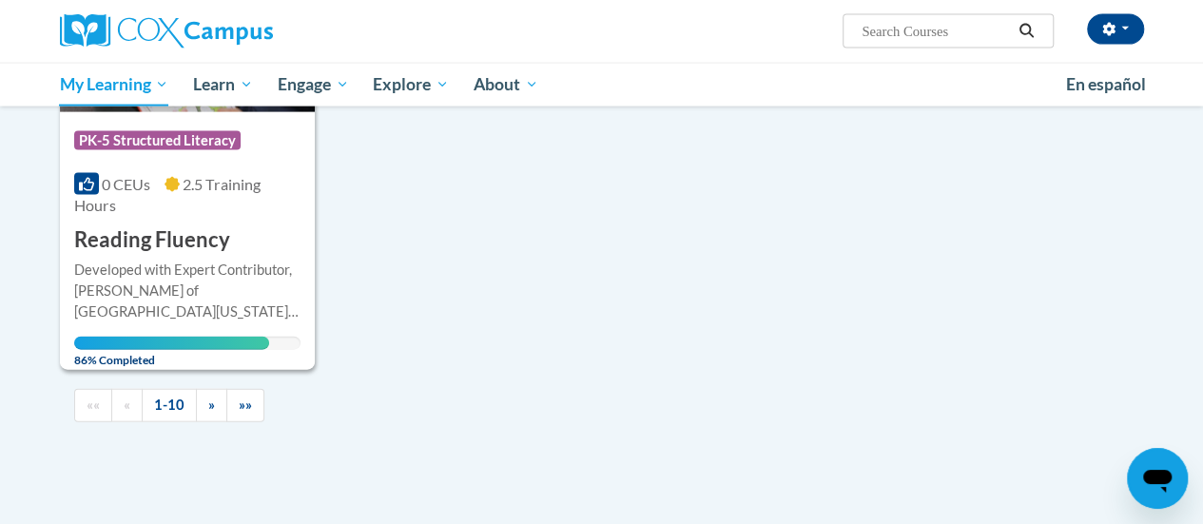
scroll to position [2037, 0]
click at [208, 407] on span "»" at bounding box center [211, 403] width 7 height 16
